Goal: Information Seeking & Learning: Understand process/instructions

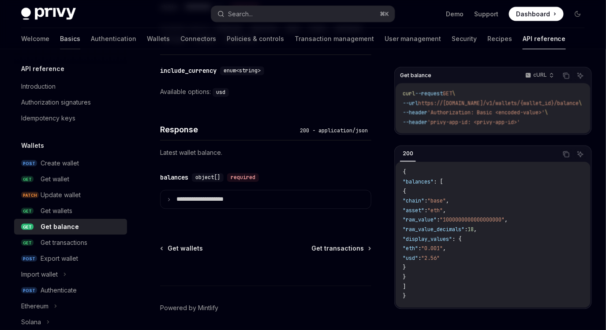
click at [60, 41] on link "Basics" at bounding box center [70, 38] width 20 height 21
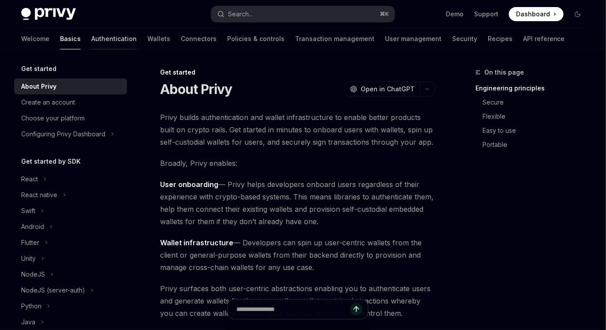
click at [91, 38] on link "Authentication" at bounding box center [113, 38] width 45 height 21
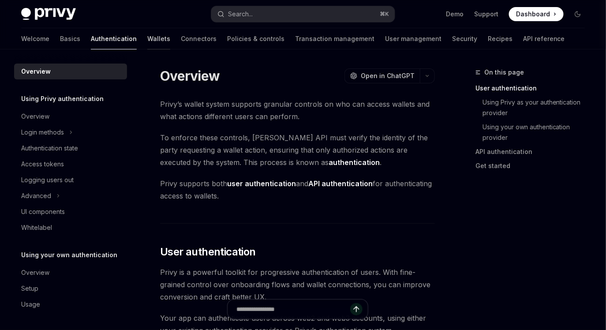
click at [147, 42] on link "Wallets" at bounding box center [158, 38] width 23 height 21
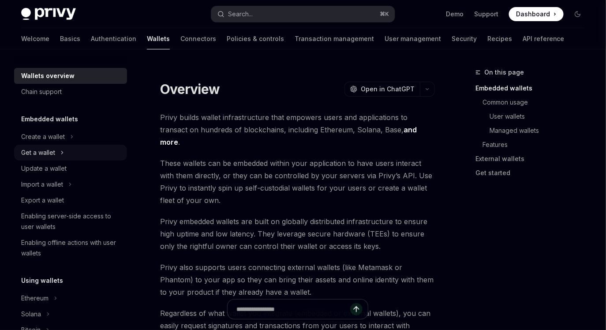
scroll to position [16, 0]
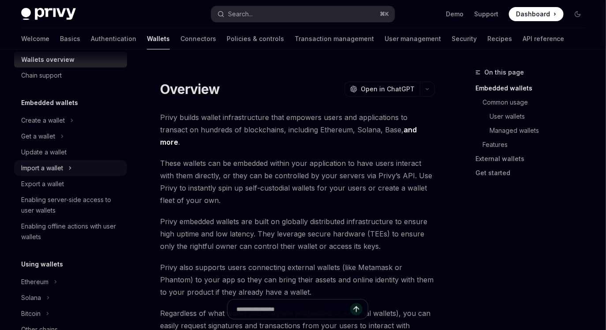
click at [63, 169] on div "Import a wallet" at bounding box center [42, 168] width 42 height 11
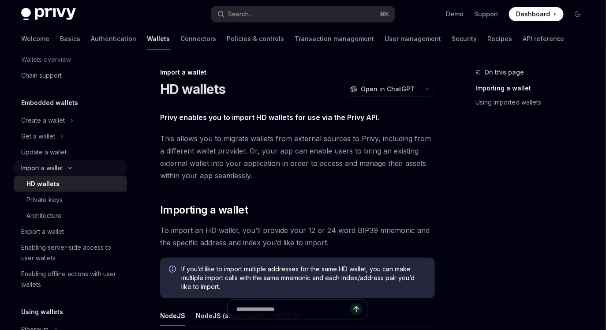
click at [61, 169] on div "Import a wallet" at bounding box center [42, 168] width 42 height 11
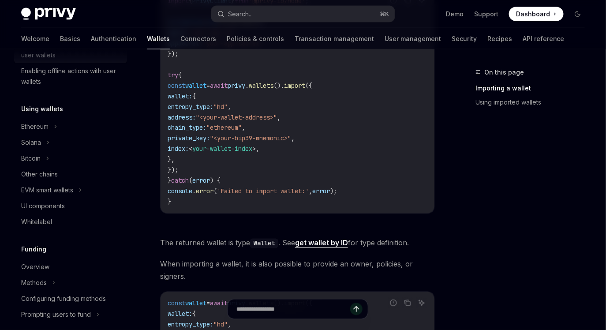
scroll to position [173, 0]
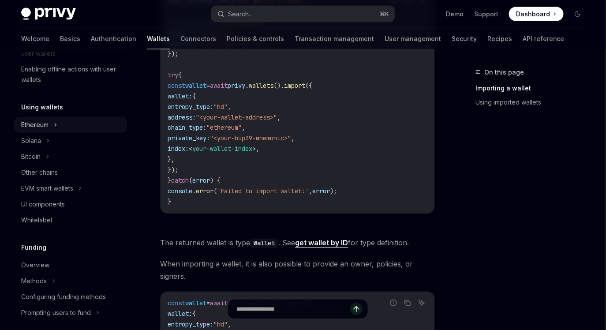
click at [49, 128] on div "Ethereum" at bounding box center [70, 125] width 113 height 16
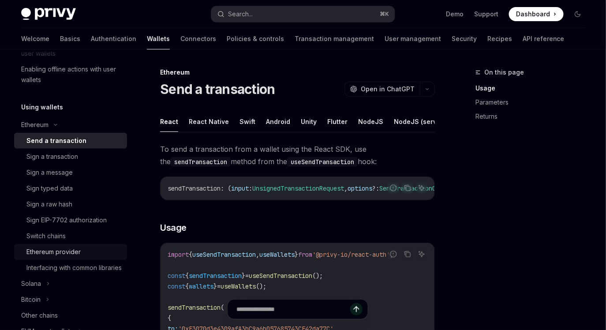
click at [76, 255] on div "Ethereum provider" at bounding box center [53, 252] width 54 height 11
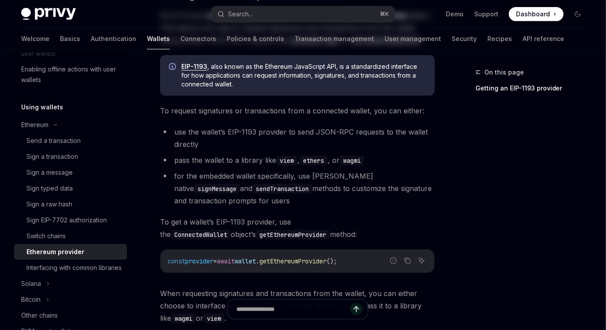
scroll to position [198, 0]
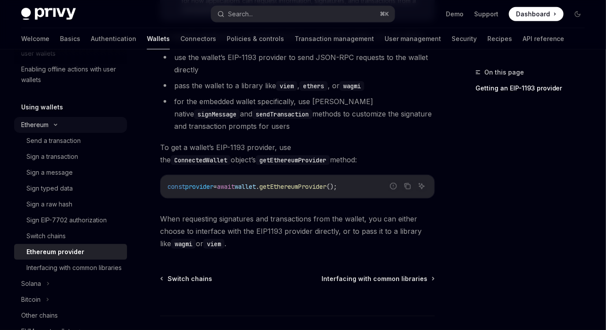
click at [52, 125] on icon at bounding box center [55, 125] width 11 height 4
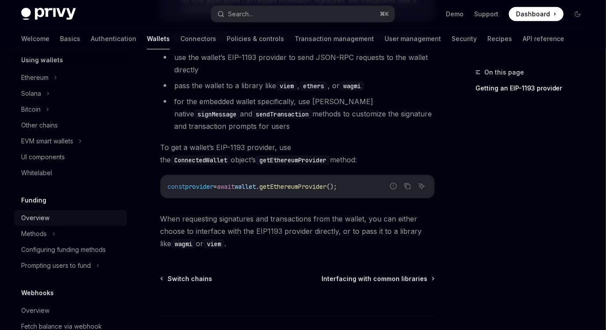
scroll to position [220, 0]
click at [54, 125] on div "Other chains" at bounding box center [39, 125] width 37 height 11
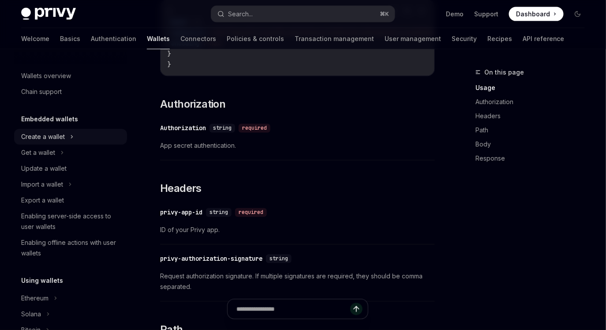
click at [60, 139] on div "Create a wallet" at bounding box center [43, 137] width 44 height 11
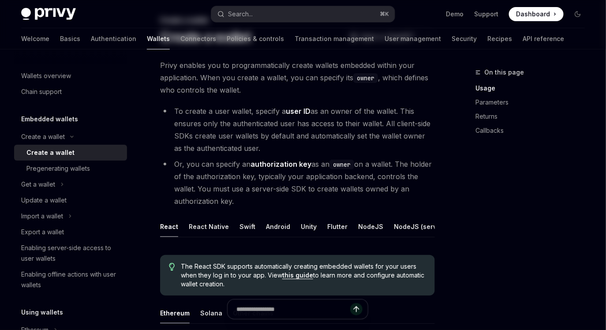
scroll to position [82, 0]
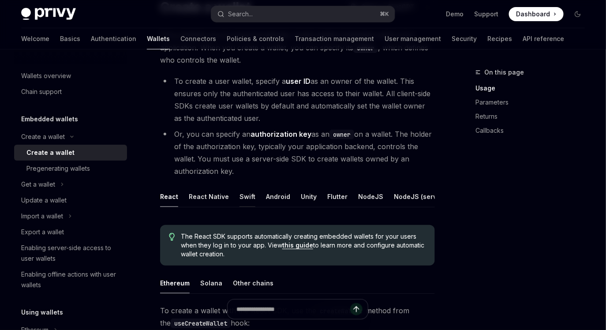
click at [241, 190] on button "Swift" at bounding box center [248, 196] width 16 height 21
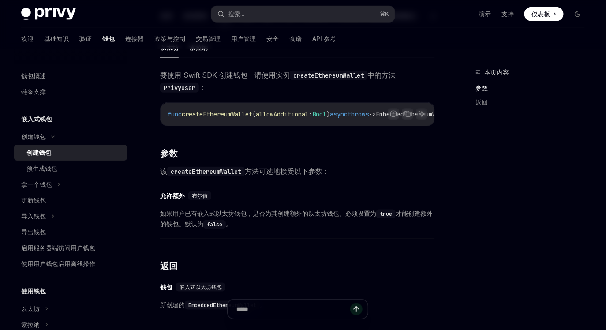
scroll to position [229, 0]
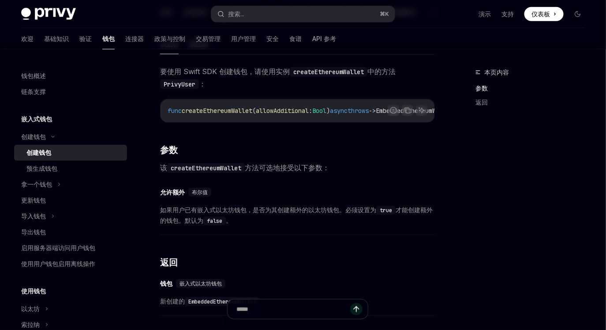
click at [309, 213] on font "如果用户已有嵌入式以太坊钱包，是否为其创建额外的以太坊钱包。必须设置为" at bounding box center [268, 210] width 216 height 8
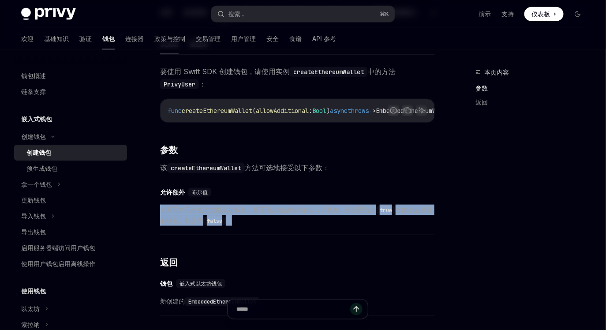
click at [309, 226] on span "如果用户已有嵌入式以太坊钱包，是否为其创建额外的以太坊钱包。必须设置为 true 才能创建额外的钱包。默认为 false 。" at bounding box center [297, 215] width 275 height 21
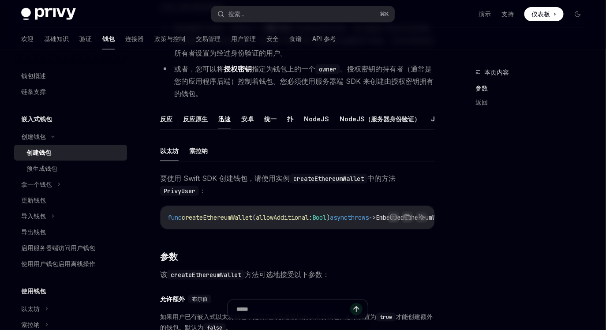
scroll to position [94, 0]
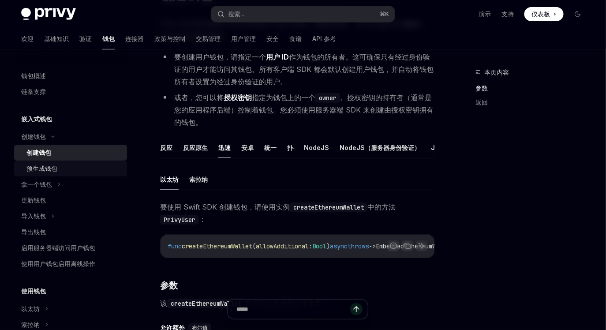
click at [39, 168] on font "预生成钱包" at bounding box center [41, 169] width 31 height 8
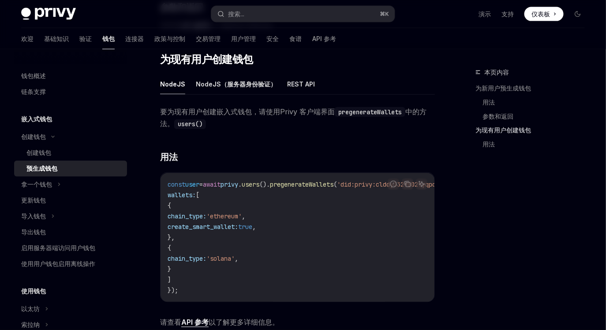
scroll to position [375, 0]
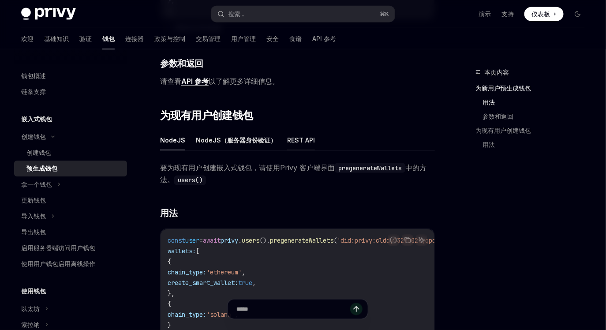
click at [296, 139] on font "REST API" at bounding box center [301, 140] width 28 height 8
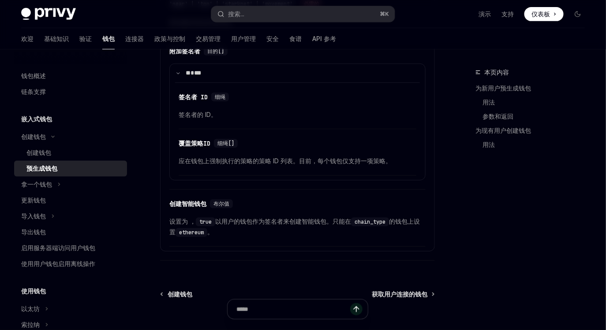
scroll to position [1306, 0]
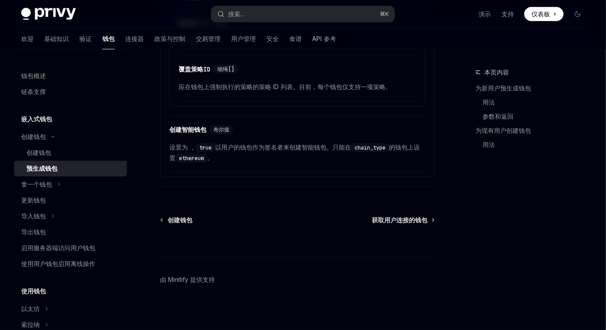
click at [286, 151] on font "以用户的钱包作为签名者来创建智能钱包。只能在" at bounding box center [283, 147] width 136 height 8
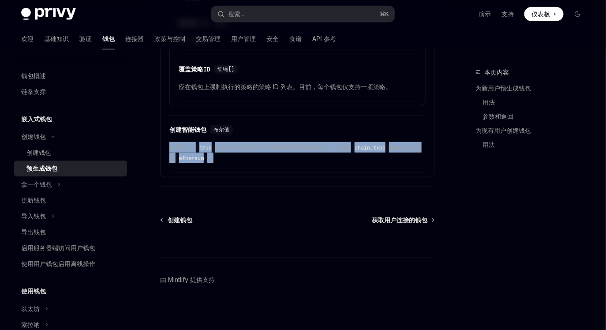
click at [286, 151] on font "以用户的钱包作为签名者来创建智能钱包。只能在" at bounding box center [283, 147] width 136 height 8
click at [284, 160] on span "设置为 ， true 以用户的钱包作为签名者来创建智能钱包。只能在 chain_type 的钱包上设置 ethereum 。" at bounding box center [297, 152] width 256 height 21
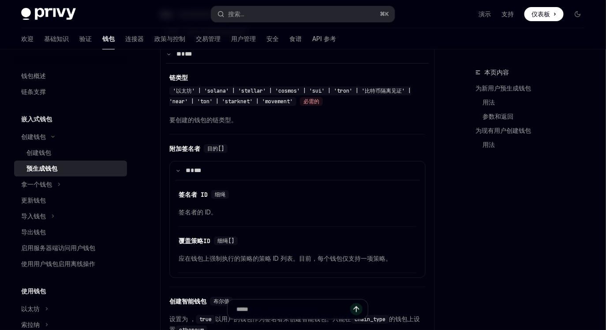
scroll to position [1130, 0]
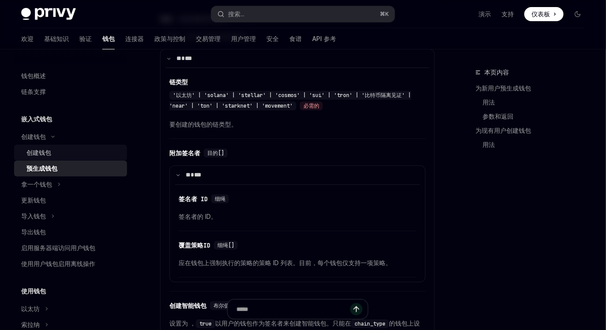
click at [60, 154] on div "创建钱包" at bounding box center [73, 152] width 95 height 11
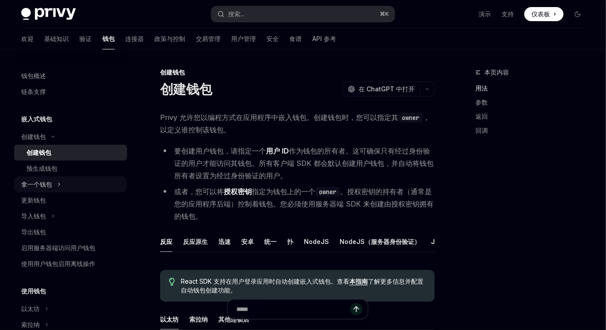
click at [49, 183] on font "拿一个钱包" at bounding box center [36, 185] width 31 height 8
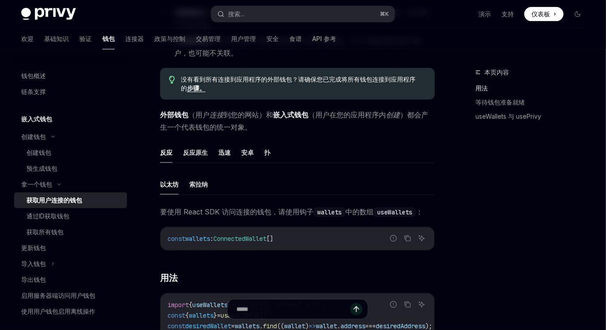
scroll to position [179, 0]
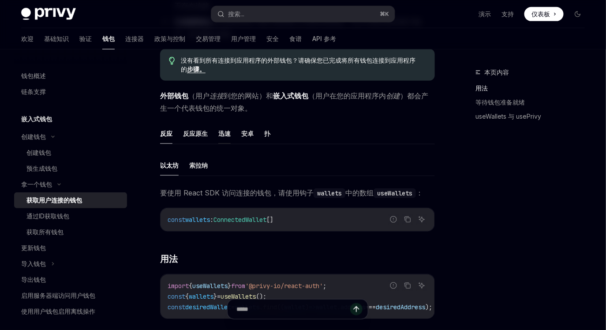
click at [227, 132] on font "迅速" at bounding box center [224, 134] width 12 height 8
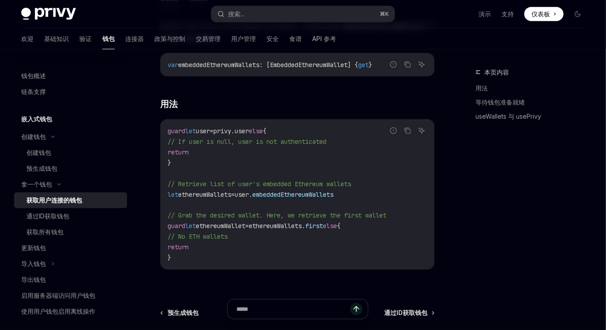
scroll to position [382, 0]
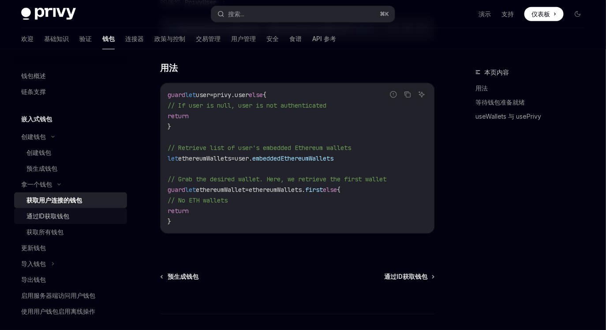
click at [68, 216] on font "通过ID获取钱包" at bounding box center [47, 216] width 43 height 8
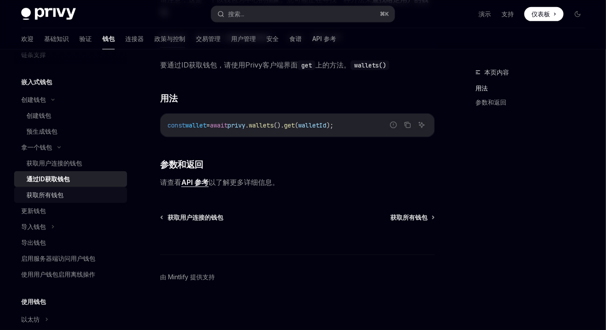
scroll to position [55, 0]
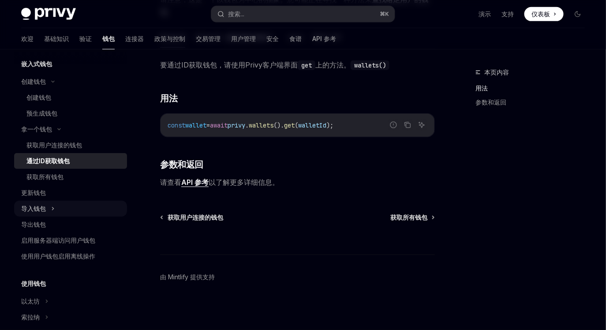
click at [49, 210] on div "导入钱包" at bounding box center [70, 209] width 113 height 16
type textarea "*"
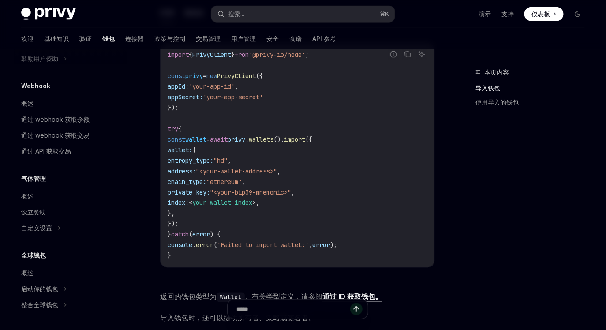
scroll to position [331, 0]
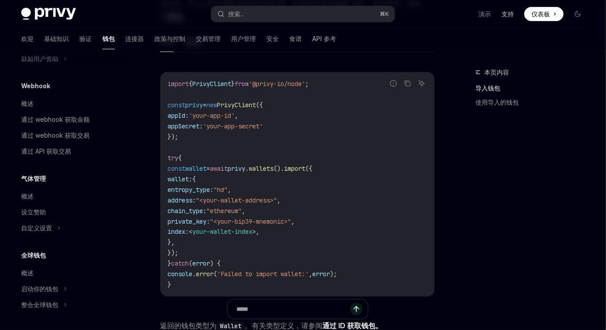
click at [509, 16] on font "支持" at bounding box center [508, 14] width 12 height 8
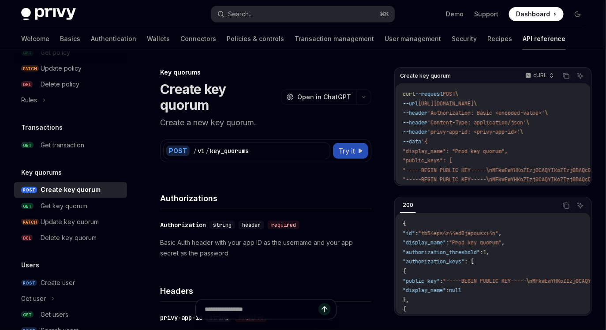
click at [354, 146] on span "Try it" at bounding box center [346, 151] width 17 height 11
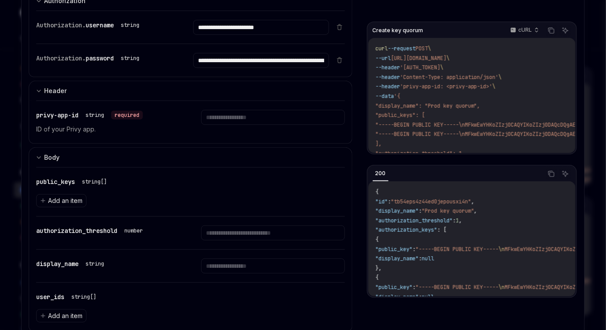
scroll to position [126, 0]
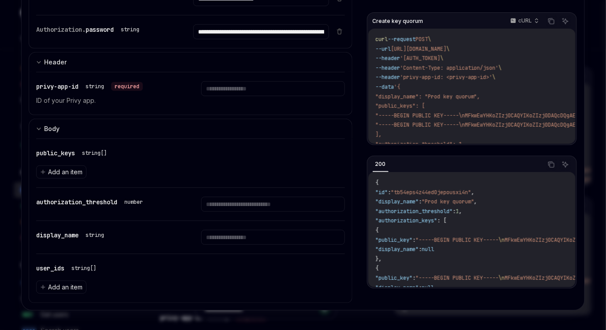
click at [463, 95] on span ""display_name": "Prod key quorum"," at bounding box center [428, 96] width 105 height 7
click at [594, 23] on div at bounding box center [303, 165] width 606 height 330
type textarea "*"
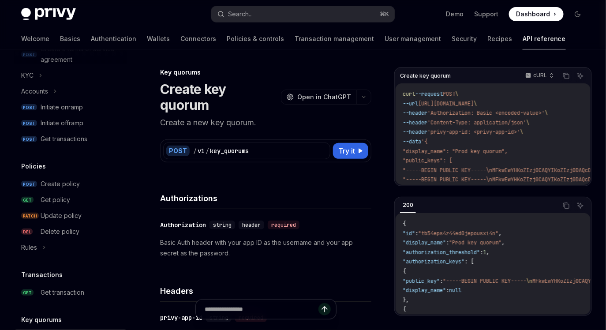
scroll to position [373, 0]
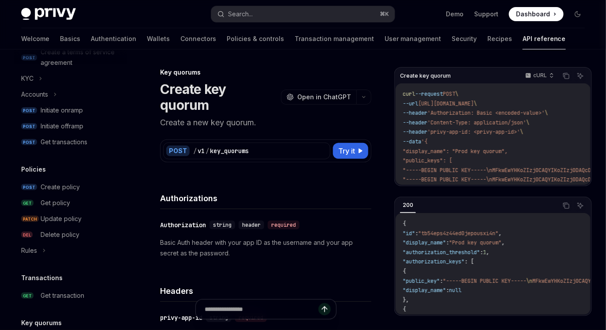
click at [283, 177] on div "Authorizations" at bounding box center [265, 193] width 211 height 33
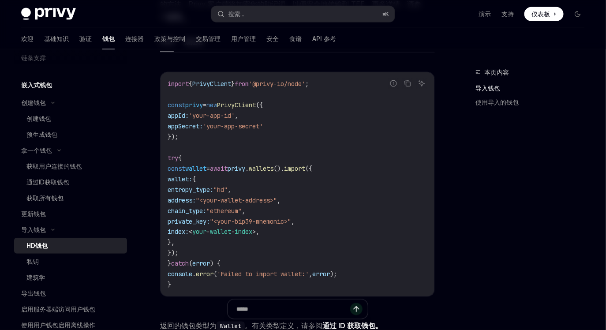
scroll to position [46, 0]
